Goal: Task Accomplishment & Management: Use online tool/utility

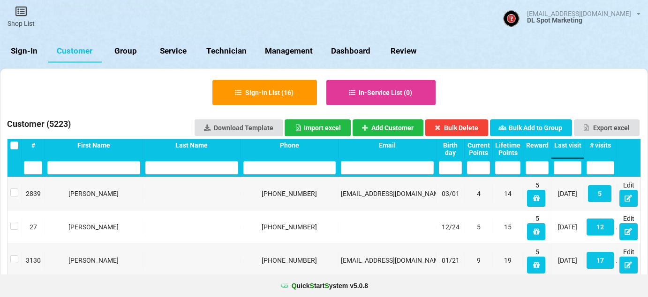
select select "25"
click at [31, 52] on link "Sign-In" at bounding box center [24, 51] width 48 height 23
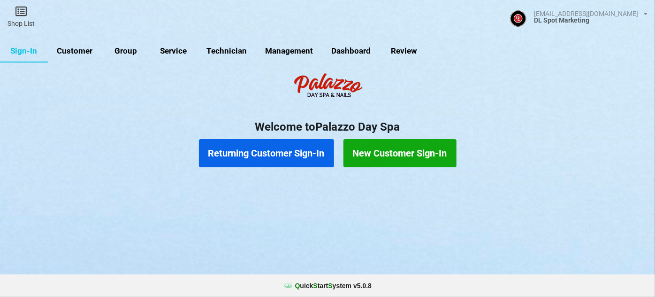
click at [130, 53] on link "Group" at bounding box center [126, 51] width 48 height 23
select select "25"
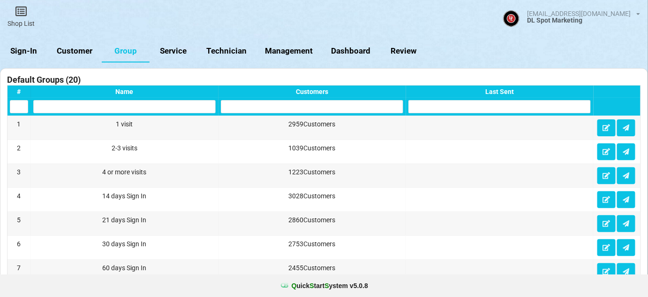
click at [358, 54] on link "Dashboard" at bounding box center [351, 51] width 58 height 23
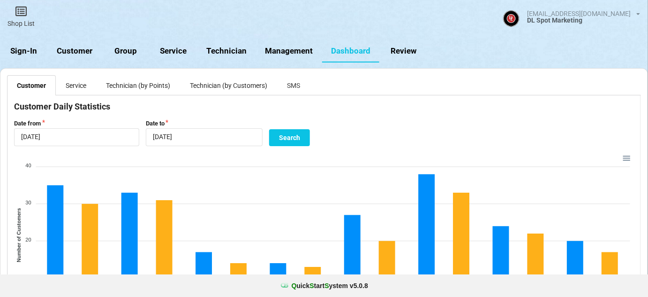
click at [293, 84] on link "SMS" at bounding box center [293, 85] width 33 height 20
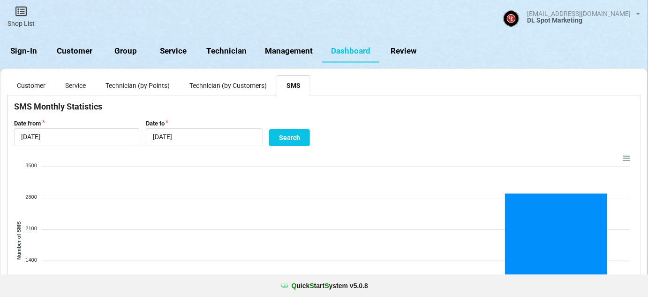
click at [127, 51] on link "Group" at bounding box center [126, 51] width 48 height 23
select select "25"
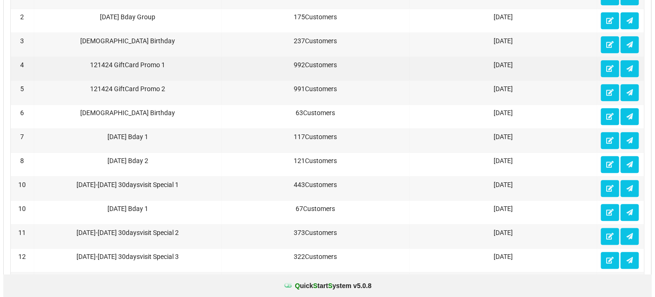
scroll to position [853, 0]
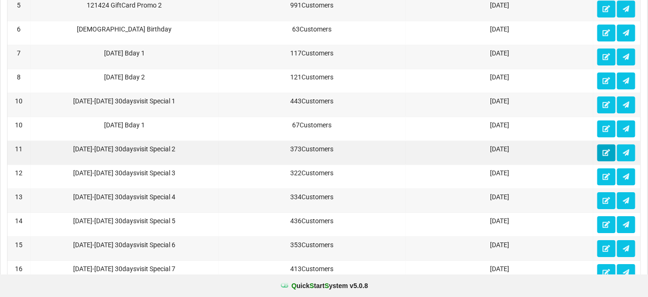
click at [606, 149] on icon at bounding box center [607, 152] width 8 height 6
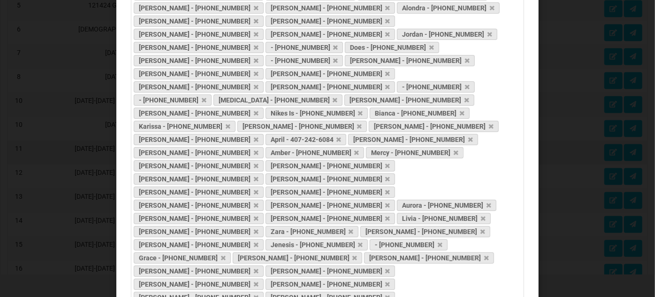
scroll to position [1302, 0]
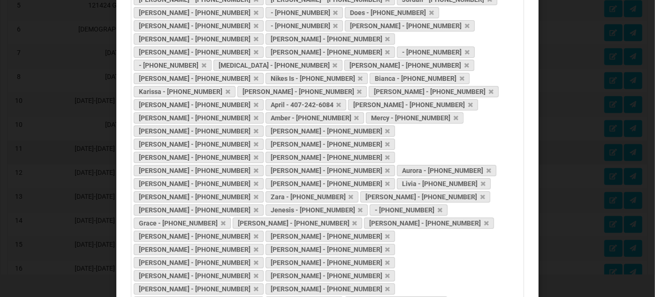
drag, startPoint x: 519, startPoint y: 138, endPoint x: 513, endPoint y: 201, distance: 62.7
drag, startPoint x: 329, startPoint y: 151, endPoint x: 139, endPoint y: 117, distance: 193.0
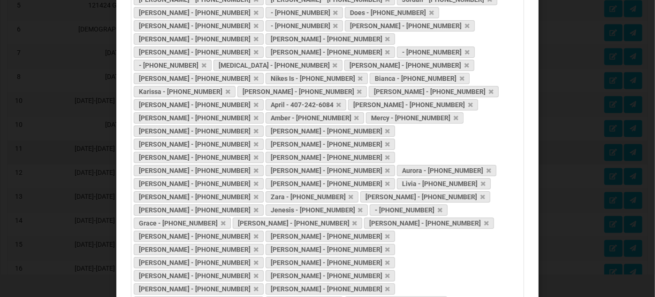
drag, startPoint x: 135, startPoint y: 112, endPoint x: 319, endPoint y: 161, distance: 190.3
